Goal: Task Accomplishment & Management: Complete application form

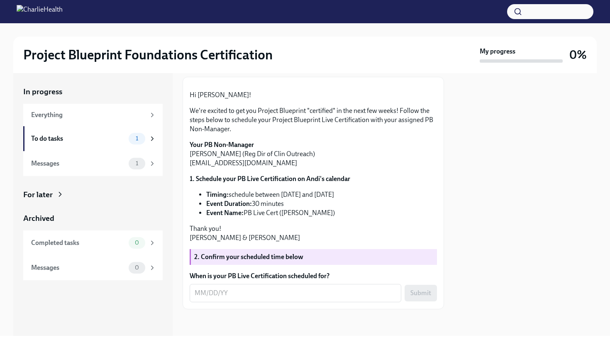
scroll to position [118, 0]
click at [306, 298] on div "x ​" at bounding box center [296, 293] width 212 height 18
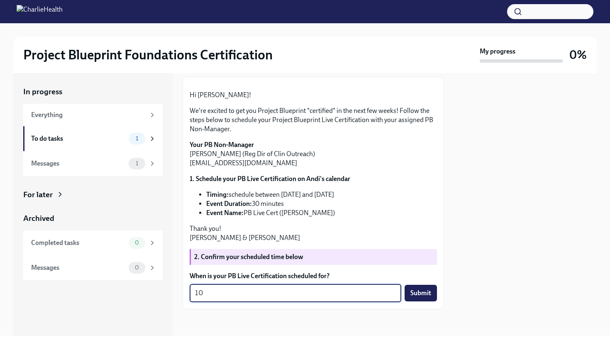
type textarea "1"
type textarea "[DATE]"
click at [418, 295] on span "Submit" at bounding box center [420, 293] width 21 height 8
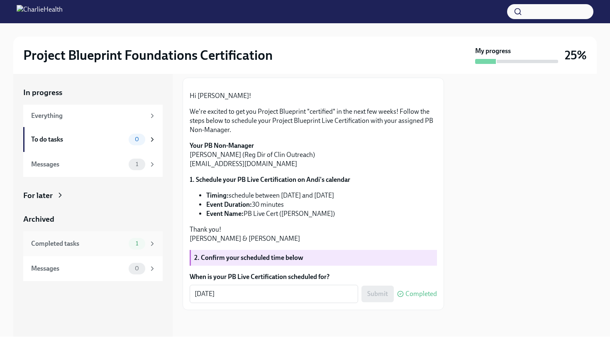
click at [124, 232] on div "Completed tasks 1" at bounding box center [92, 243] width 139 height 25
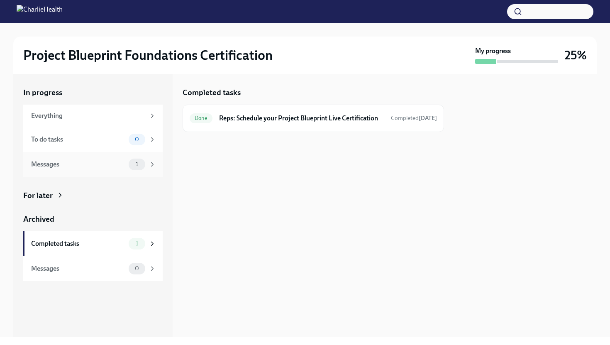
click at [115, 160] on div "Messages" at bounding box center [78, 164] width 94 height 9
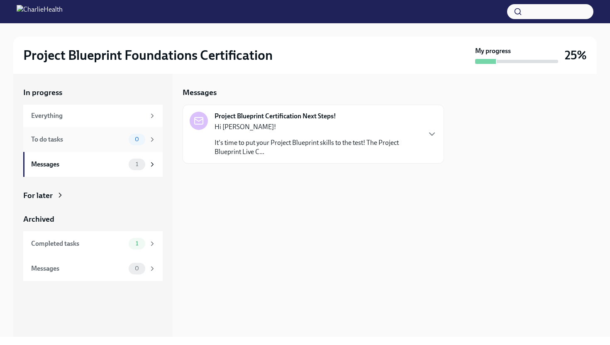
click at [144, 143] on div "0" at bounding box center [137, 140] width 17 height 12
